Goal: Navigation & Orientation: Find specific page/section

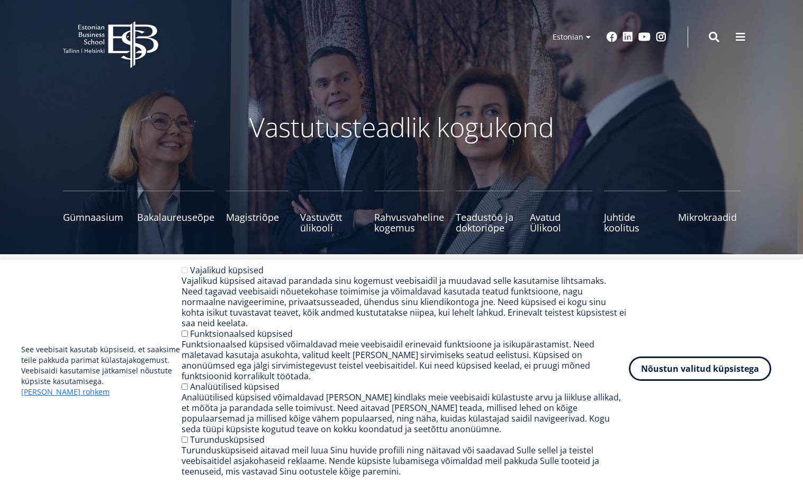
click at [693, 373] on button "Nõustun valitud küpsistega" at bounding box center [700, 368] width 142 height 24
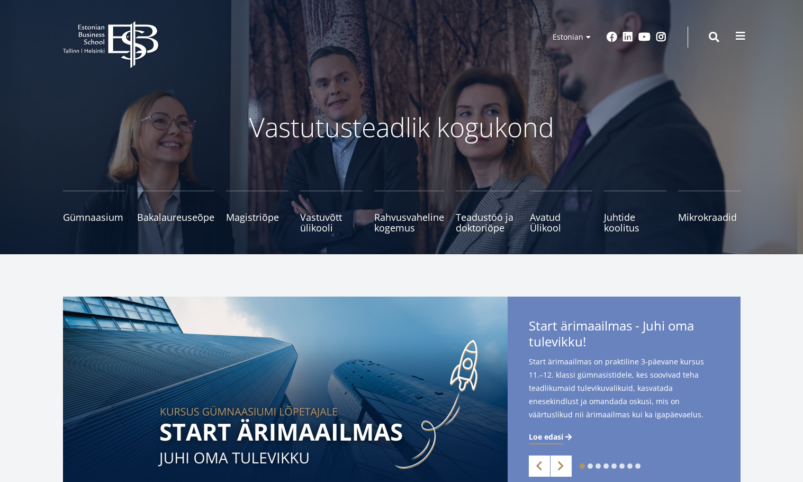
click at [741, 43] on button at bounding box center [740, 35] width 21 height 21
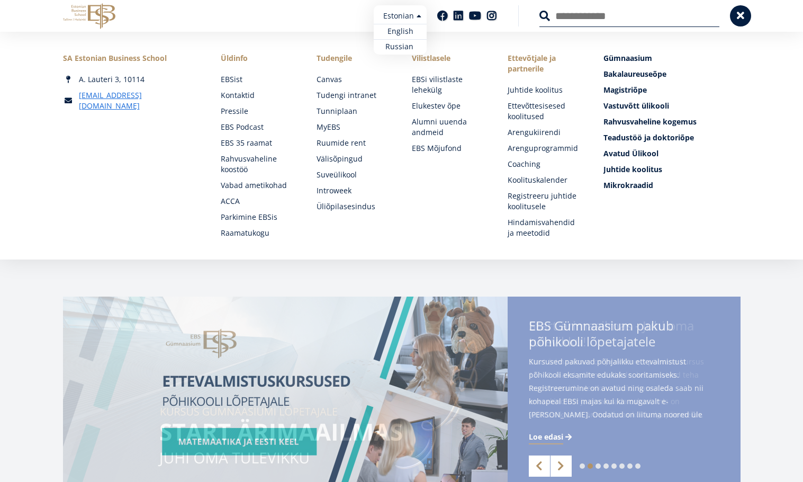
click at [419, 19] on ul "Estonian English Russian" at bounding box center [400, 29] width 53 height 49
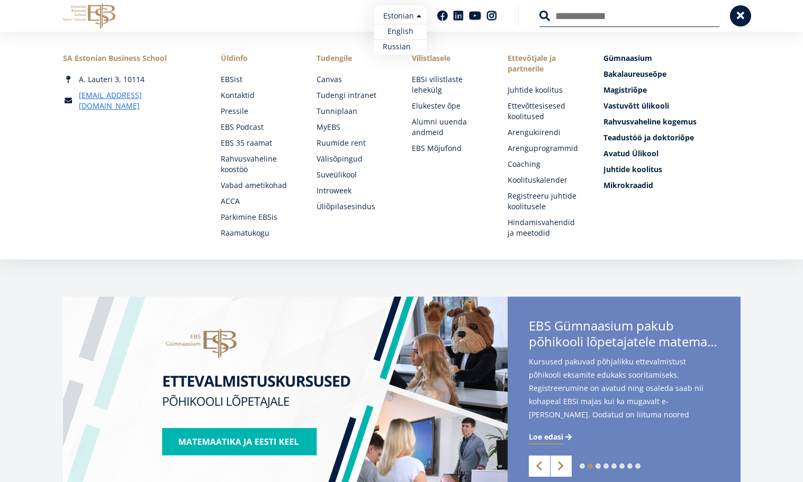
click at [403, 47] on link "Russian" at bounding box center [400, 46] width 53 height 15
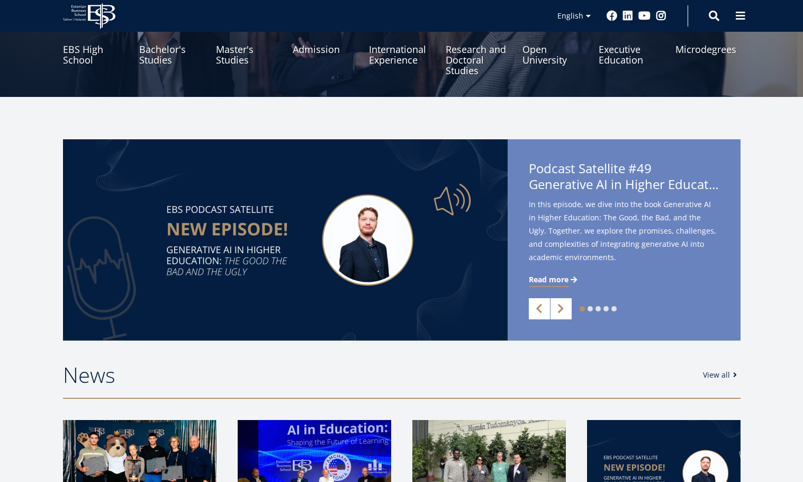
scroll to position [25, 0]
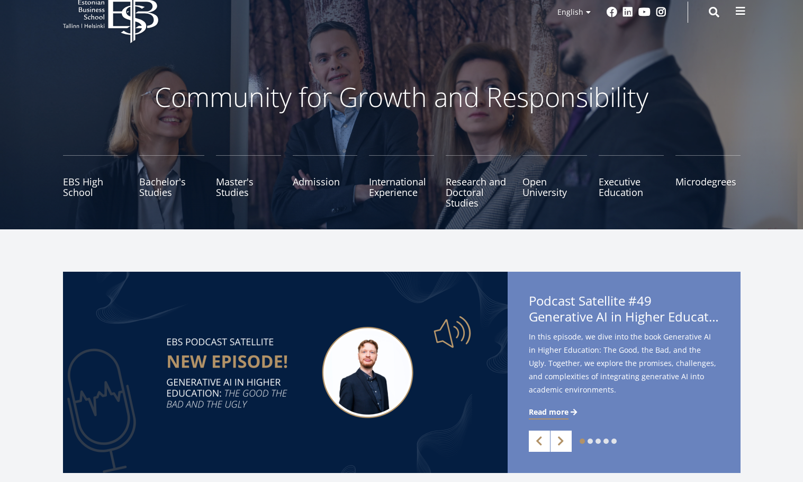
click at [738, 16] on button at bounding box center [740, 11] width 21 height 21
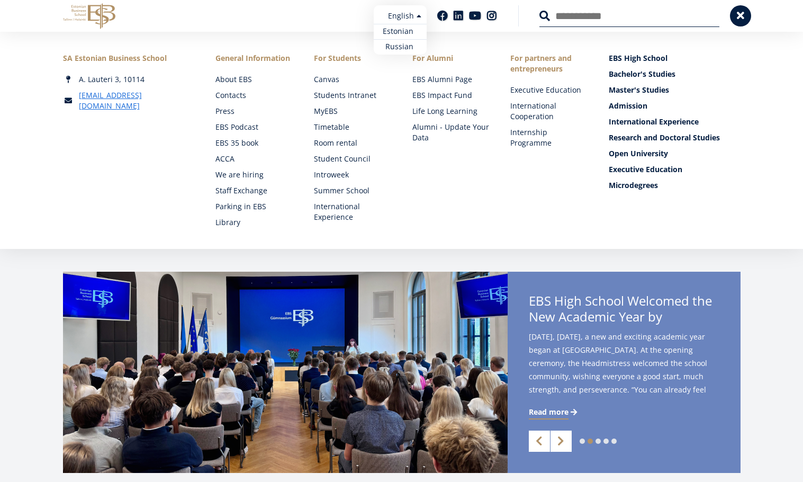
click at [408, 31] on link "Estonian" at bounding box center [400, 31] width 53 height 15
